Goal: Information Seeking & Learning: Learn about a topic

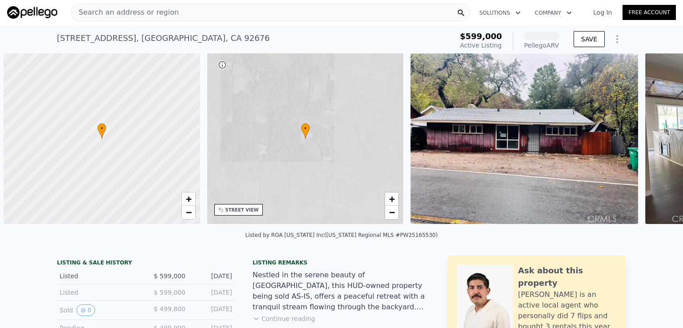
scroll to position [0, 4]
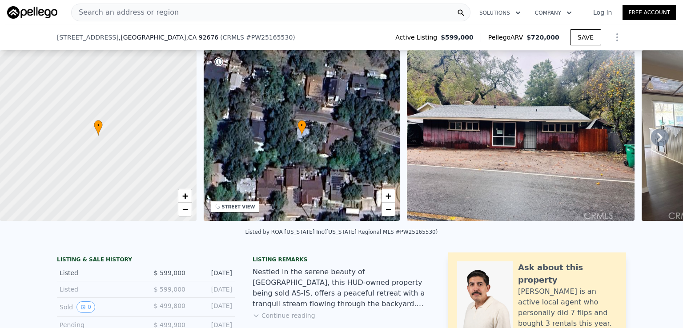
click at [0, 0] on div "Listed 1" at bounding box center [0, 0] width 0 height 0
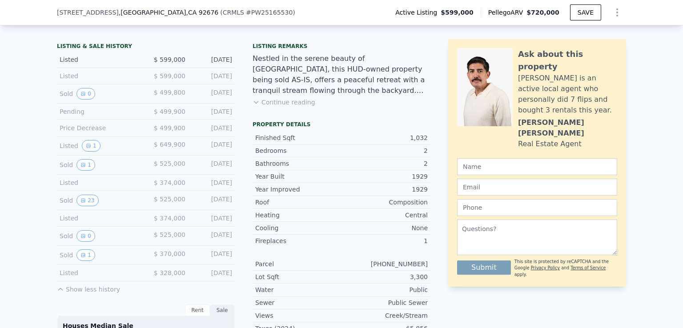
scroll to position [263, 0]
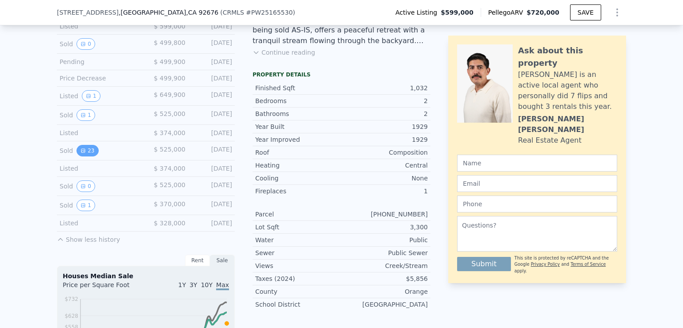
click at [83, 155] on button "23" at bounding box center [87, 151] width 22 height 12
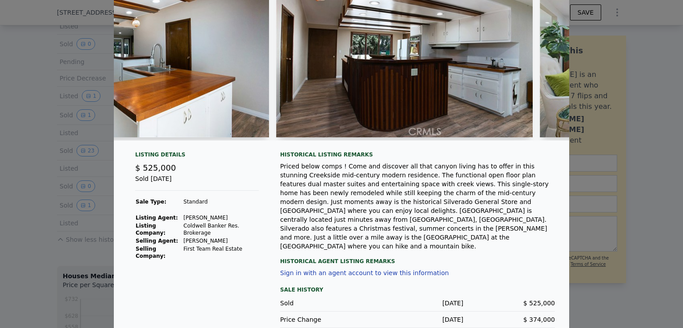
scroll to position [76, 0]
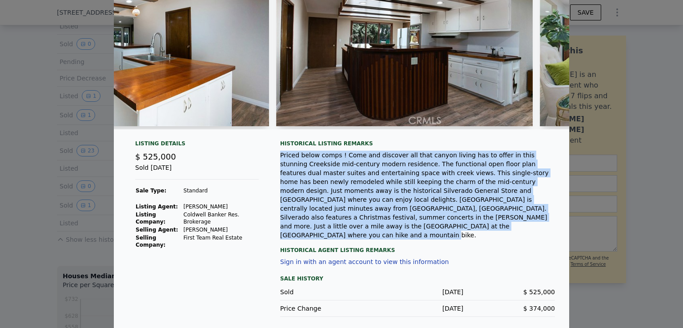
drag, startPoint x: 322, startPoint y: 233, endPoint x: 275, endPoint y: 159, distance: 88.1
click at [275, 159] on div "Listing Details $ 525,000 Sold [DATE] Sale Type: Standard Listing Agent: [PERSO…" at bounding box center [341, 235] width 455 height 191
click at [281, 169] on span "button" at bounding box center [281, 169] width 0 height 0
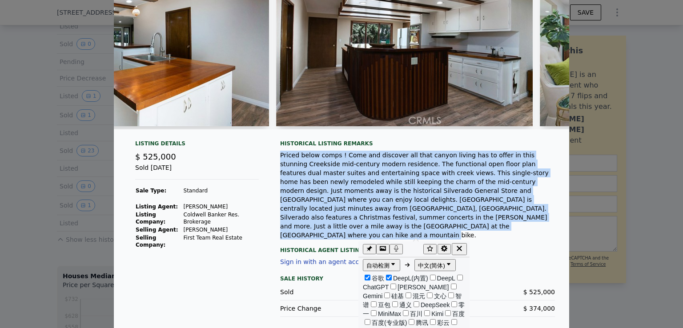
scroll to position [0, 0]
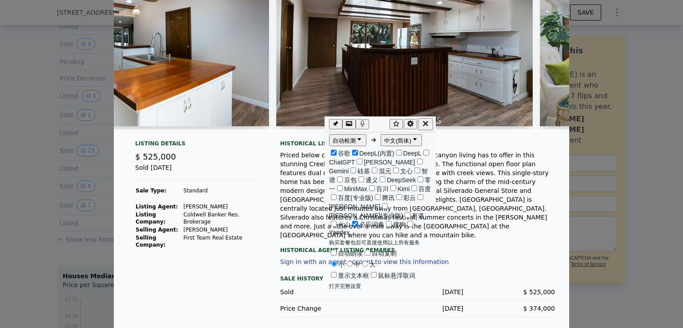
drag, startPoint x: 406, startPoint y: 247, endPoint x: 371, endPoint y: 121, distance: 131.0
click at [371, 121] on div at bounding box center [379, 124] width 20 height 12
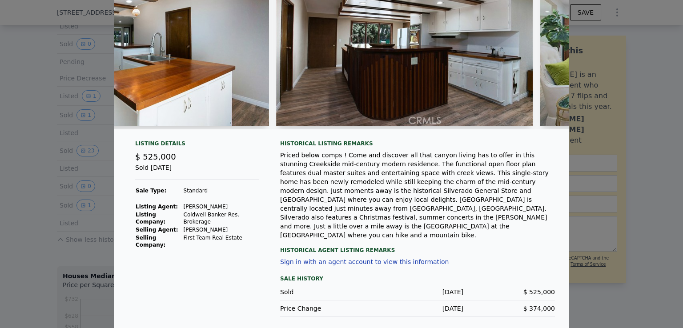
click at [488, 191] on div "Priced below comps ! Come and discover all that canyon living has to offer in t…" at bounding box center [417, 195] width 275 height 89
click at [635, 209] on div at bounding box center [341, 164] width 683 height 328
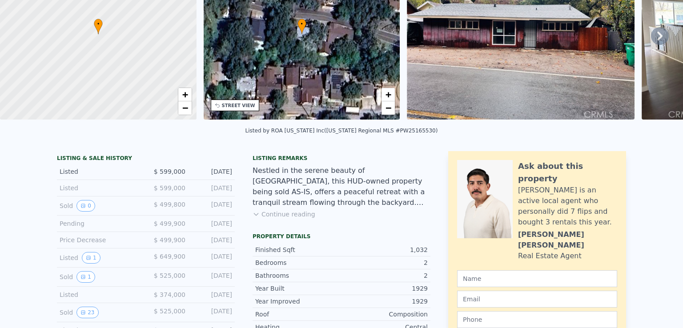
scroll to position [0, 0]
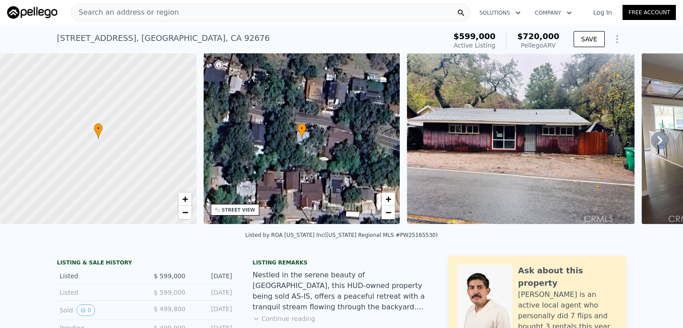
click at [657, 142] on icon at bounding box center [659, 140] width 5 height 9
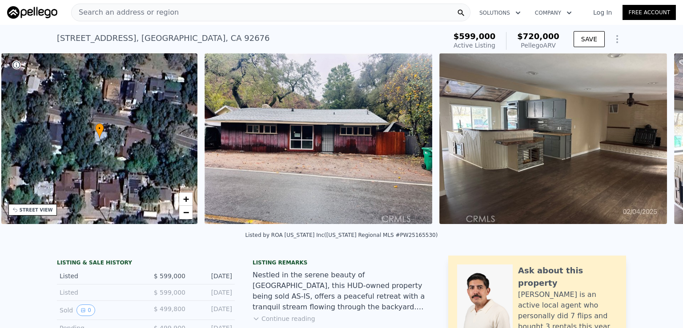
scroll to position [0, 207]
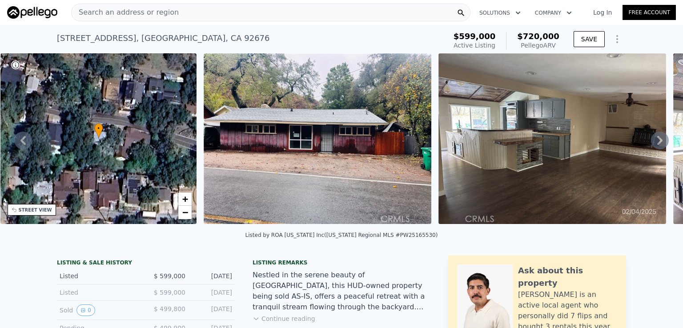
click at [651, 144] on icon at bounding box center [660, 141] width 18 height 18
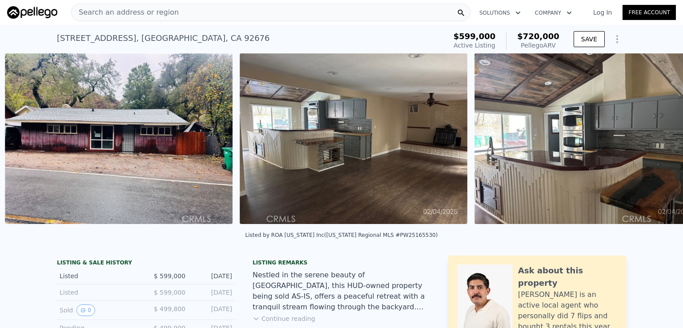
scroll to position [0, 407]
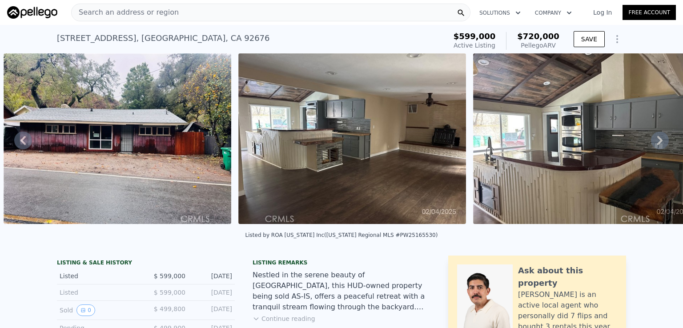
click at [657, 144] on icon at bounding box center [659, 140] width 5 height 9
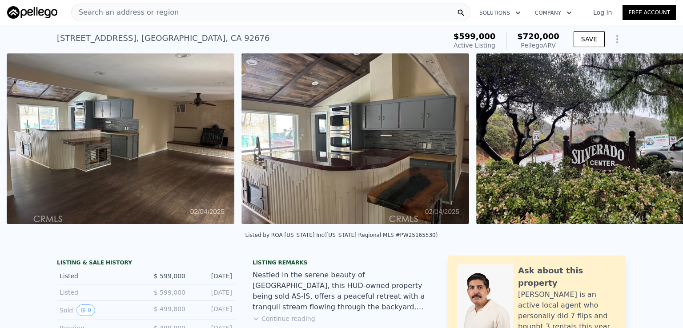
scroll to position [0, 642]
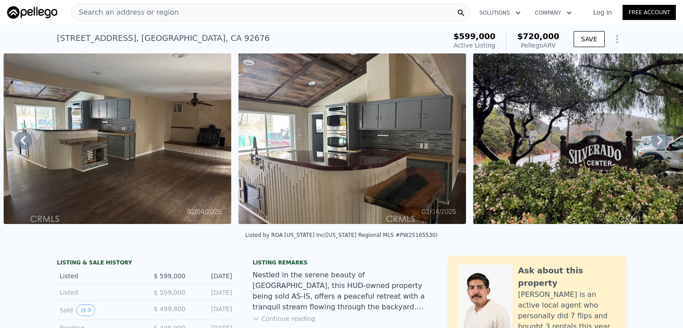
click at [657, 141] on icon at bounding box center [659, 140] width 5 height 9
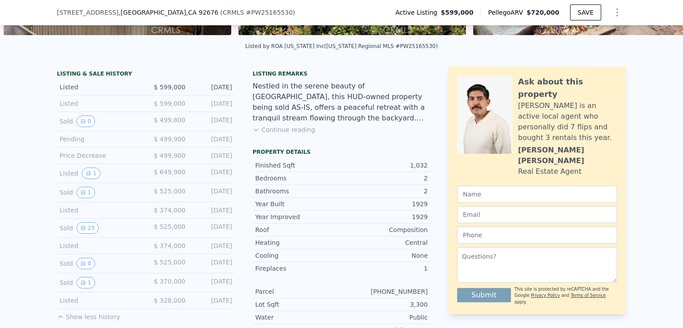
scroll to position [222, 0]
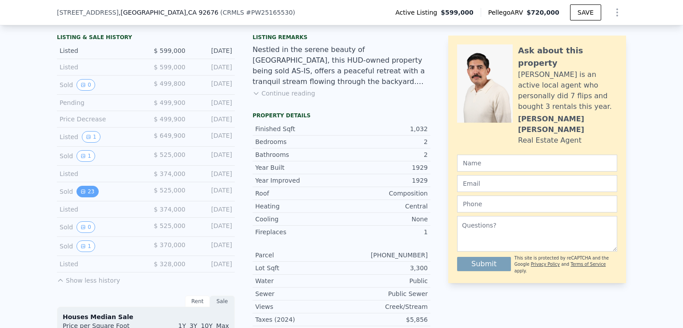
click at [76, 191] on button "23" at bounding box center [87, 192] width 22 height 12
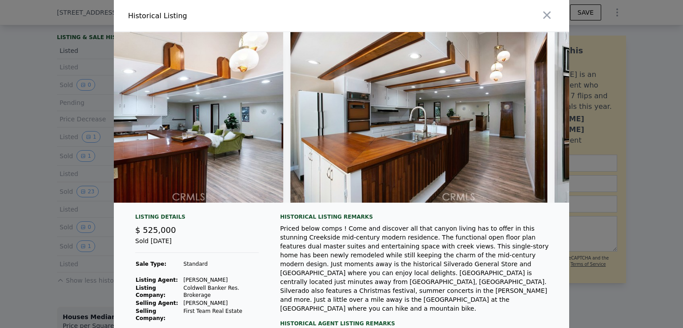
scroll to position [0, 0]
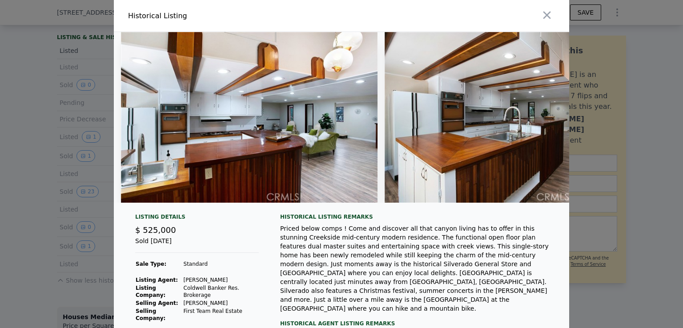
drag, startPoint x: 0, startPoint y: 116, endPoint x: 60, endPoint y: 96, distance: 63.4
click at [4, 119] on div at bounding box center [341, 164] width 683 height 328
